Goal: Information Seeking & Learning: Learn about a topic

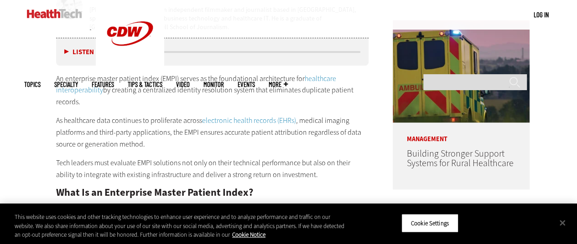
scroll to position [456, 0]
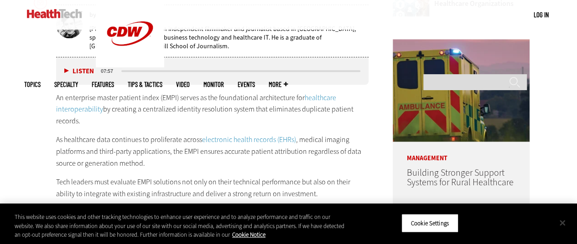
click at [566, 223] on button "Close" at bounding box center [562, 223] width 20 height 20
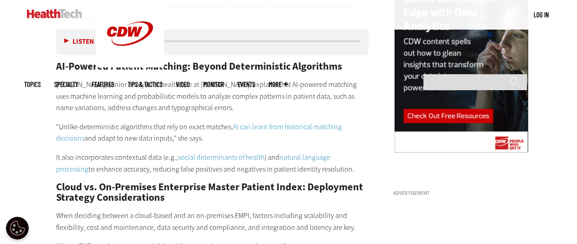
scroll to position [866, 0]
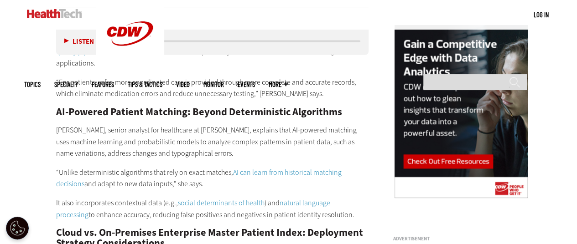
click at [242, 124] on p "[PERSON_NAME], senior analyst for healthcare at [PERSON_NAME], explains that AI…" at bounding box center [212, 141] width 313 height 35
copy p "[PERSON_NAME]"
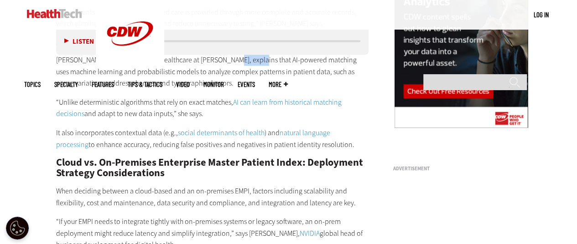
scroll to position [957, 0]
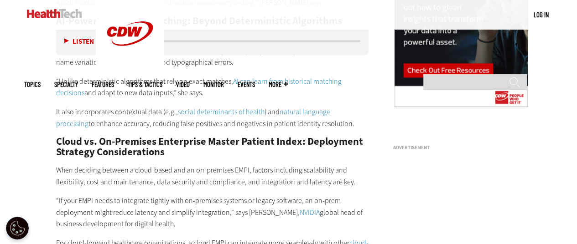
click at [299, 208] on link "NVIDIA" at bounding box center [309, 213] width 20 height 10
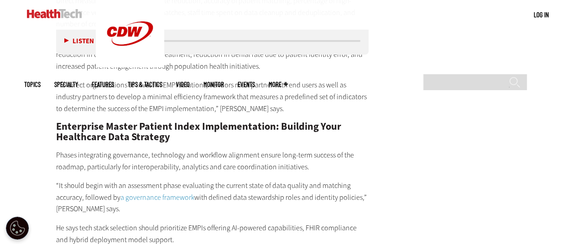
scroll to position [1641, 0]
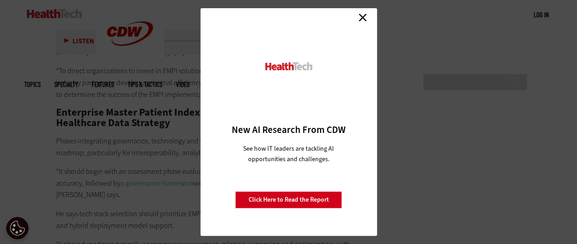
drag, startPoint x: 364, startPoint y: 13, endPoint x: 358, endPoint y: 20, distance: 8.8
click at [364, 13] on link "Close" at bounding box center [363, 17] width 14 height 14
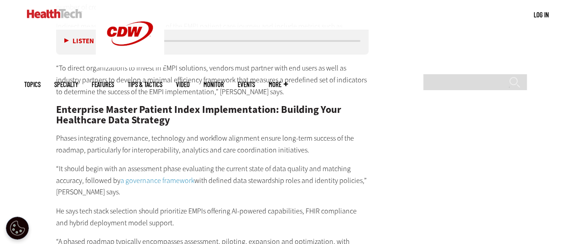
scroll to position [1595, 0]
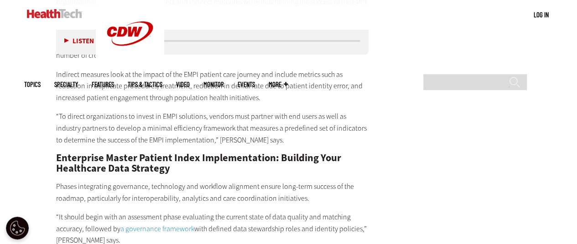
drag, startPoint x: 390, startPoint y: 113, endPoint x: 389, endPoint y: 73, distance: 39.7
click at [338, 142] on div "ROI Analysis: Measuring EMPI Success in Healthcare Organizations [PERSON_NAME],…" at bounding box center [212, 229] width 313 height 524
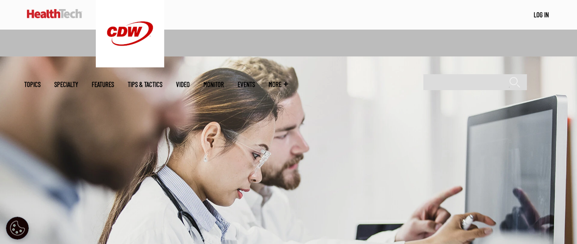
scroll to position [0, 0]
